Goal: Information Seeking & Learning: Learn about a topic

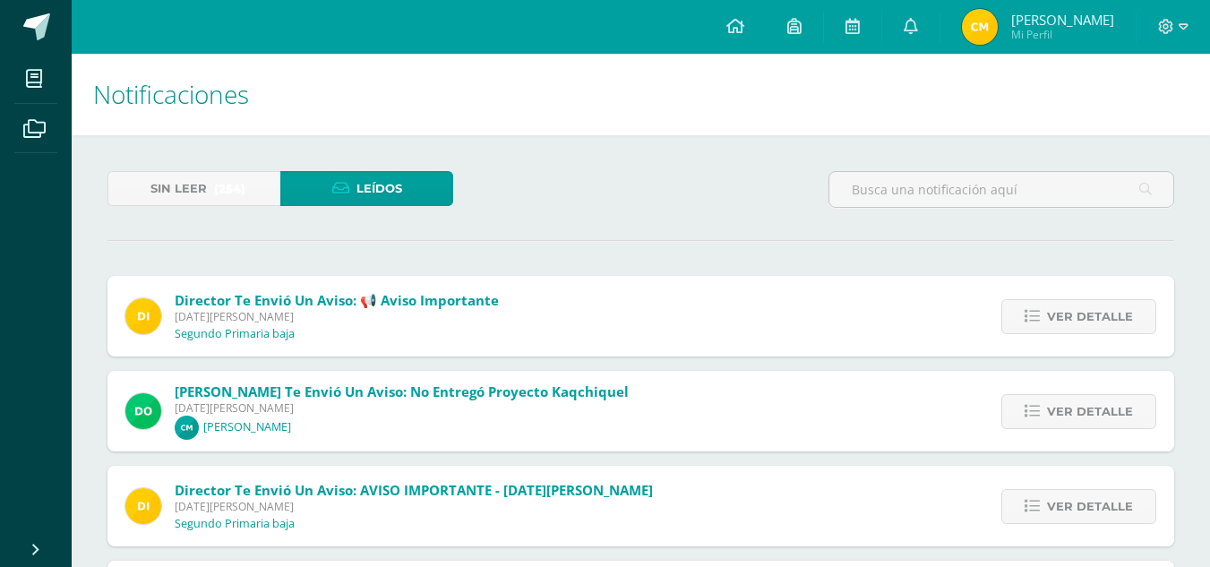
scroll to position [1246, 0]
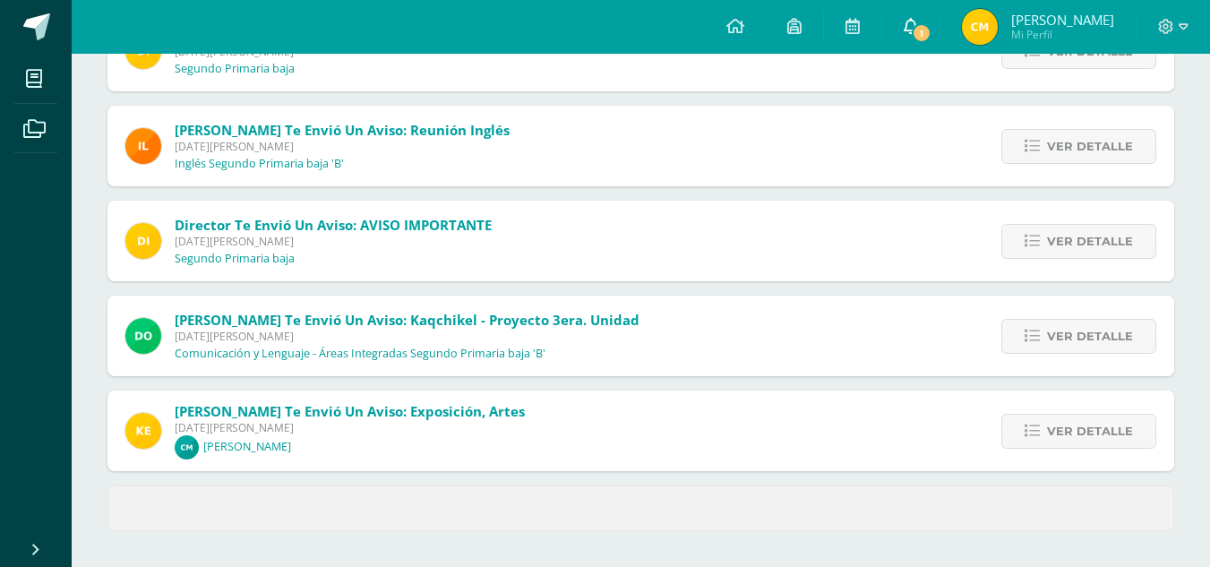
click at [916, 24] on span "1" at bounding box center [921, 33] width 20 height 20
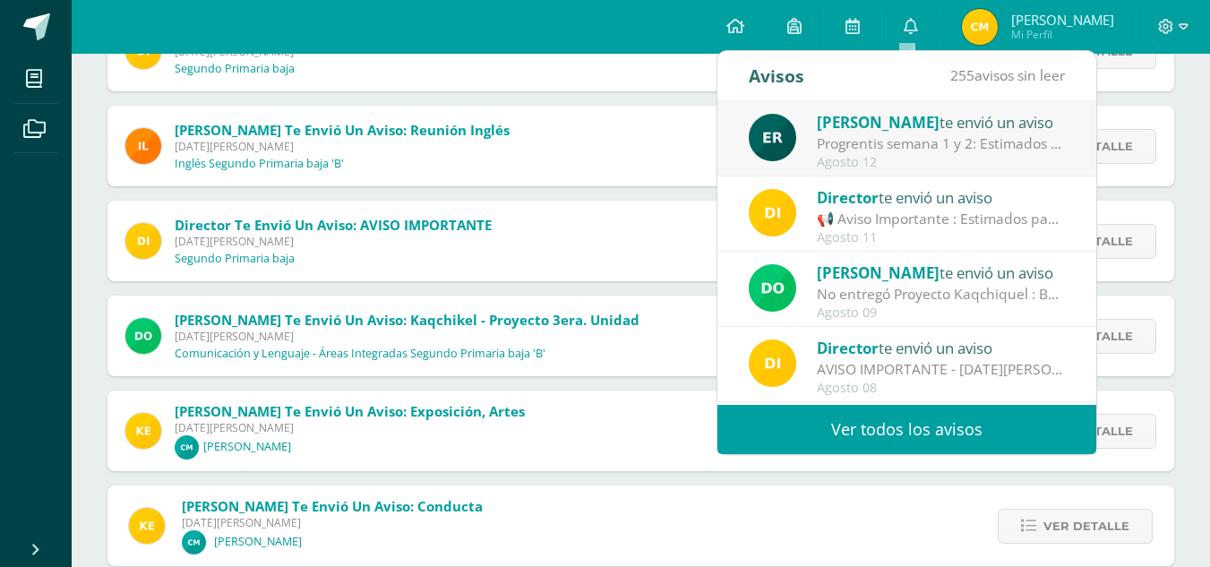
click at [928, 121] on div "[PERSON_NAME] te envió un aviso" at bounding box center [941, 121] width 249 height 23
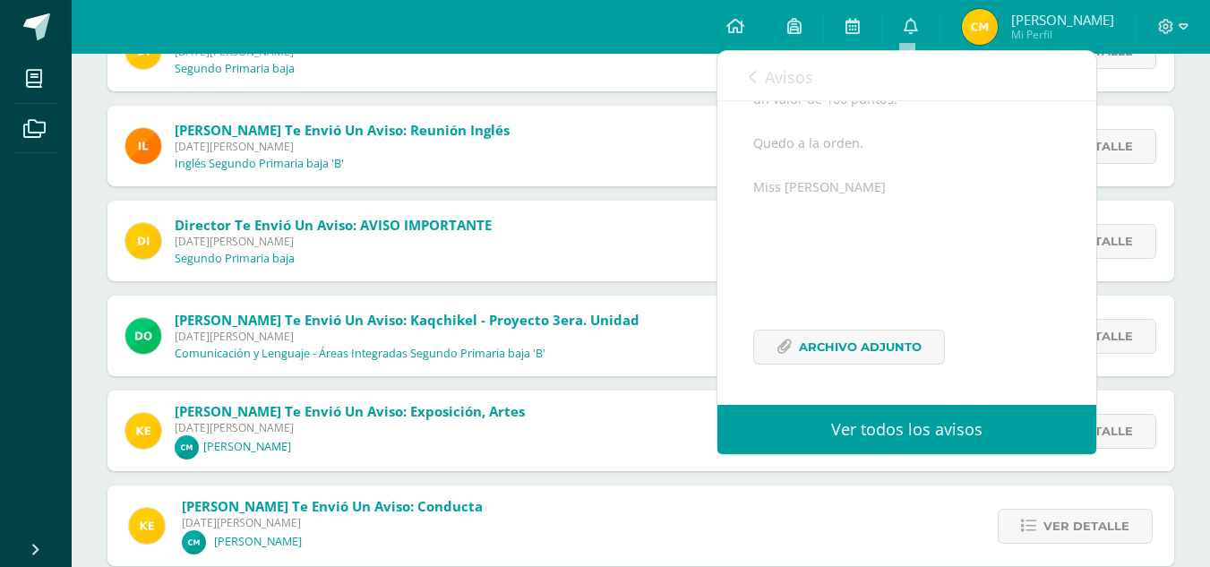
scroll to position [481, 0]
click at [886, 348] on span "Archivo Adjunto" at bounding box center [860, 346] width 123 height 33
click at [747, 82] on div "Avisos 254 avisos sin leer Avisos" at bounding box center [906, 76] width 379 height 50
click at [753, 73] on icon at bounding box center [752, 77] width 7 height 14
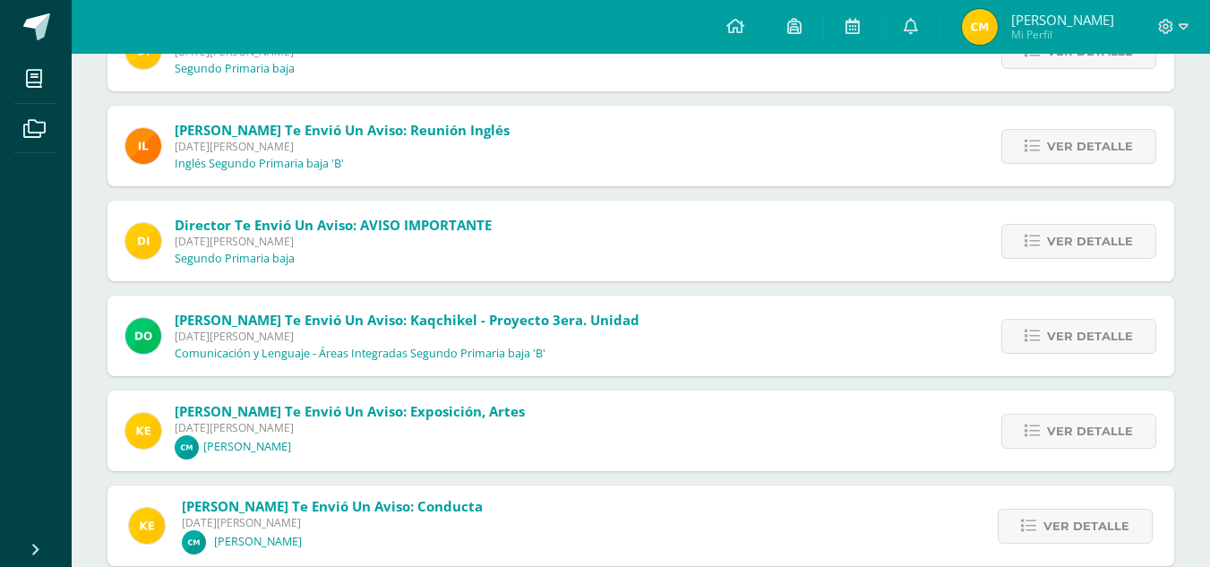
click at [618, 87] on div "Director te envió un aviso: FERIA ACADÉMICA PRIMARIA Martes 05 de Agosto de 202…" at bounding box center [640, 51] width 1066 height 81
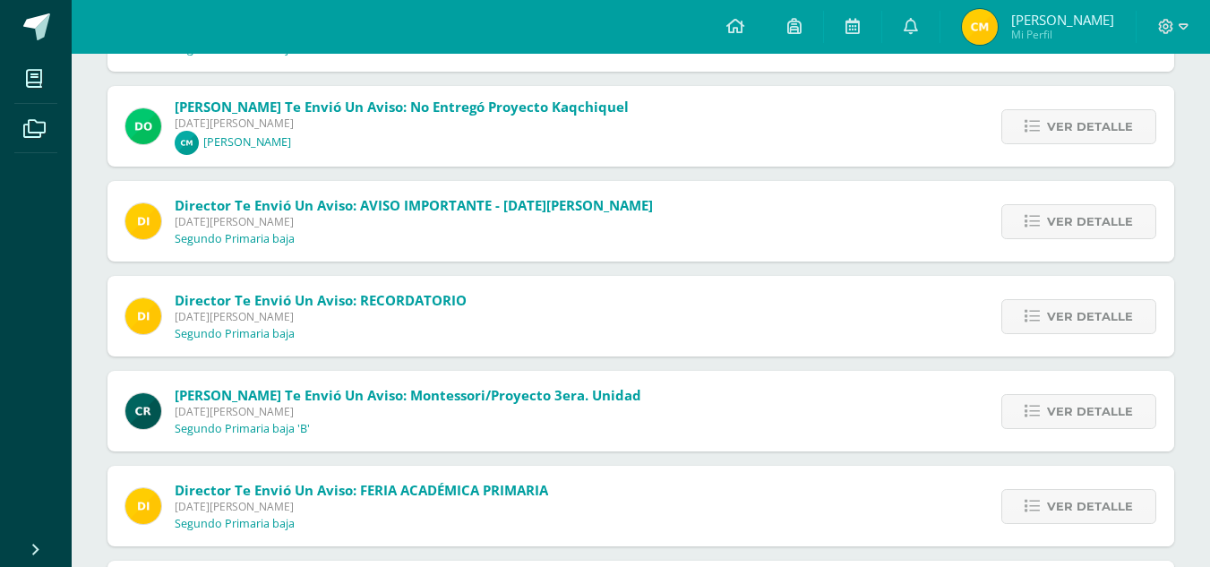
scroll to position [0, 0]
